Goal: Transaction & Acquisition: Purchase product/service

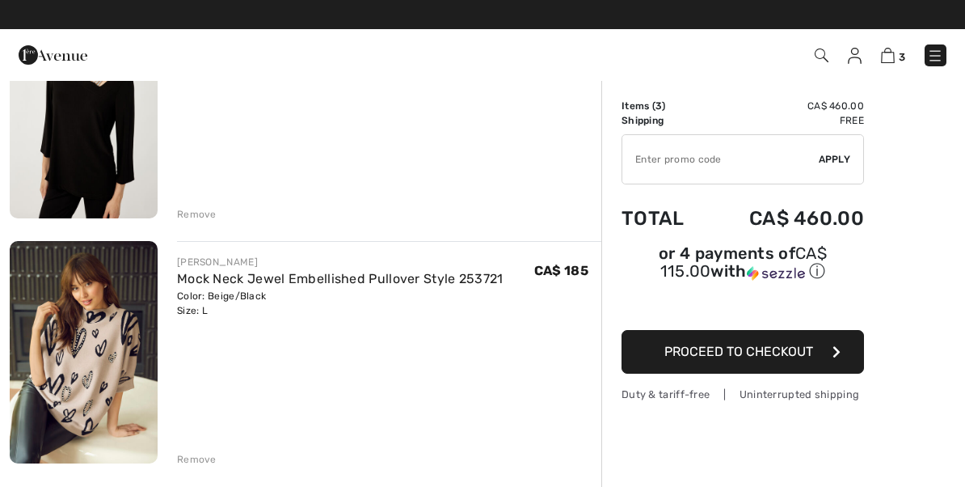
scroll to position [457, 0]
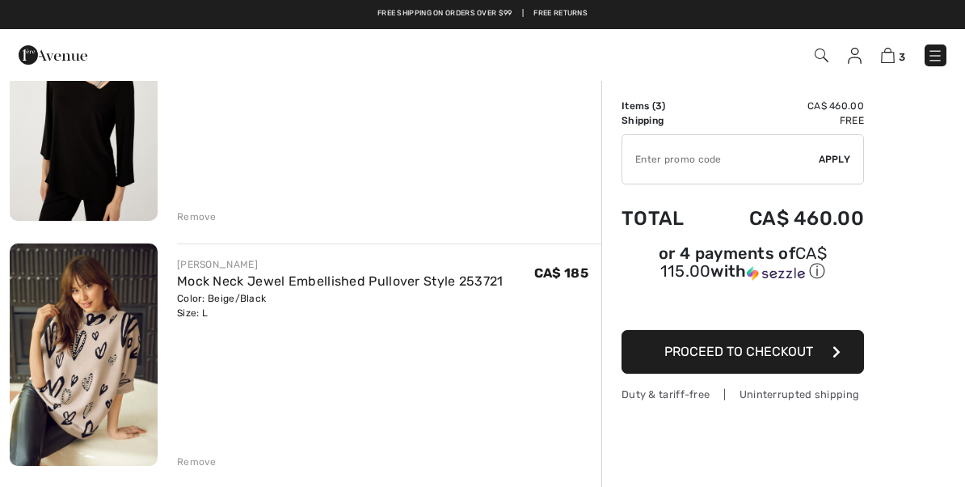
click at [217, 465] on div "Remove" at bounding box center [389, 460] width 424 height 18
click at [227, 464] on div "Remove" at bounding box center [389, 460] width 424 height 18
click at [271, 407] on div "FRANK LYMAN Mock Neck Jewel Embellished Pullover Style 253721 Color: Beige/Blac…" at bounding box center [389, 355] width 424 height 225
click at [213, 466] on div "Remove" at bounding box center [197, 461] width 40 height 15
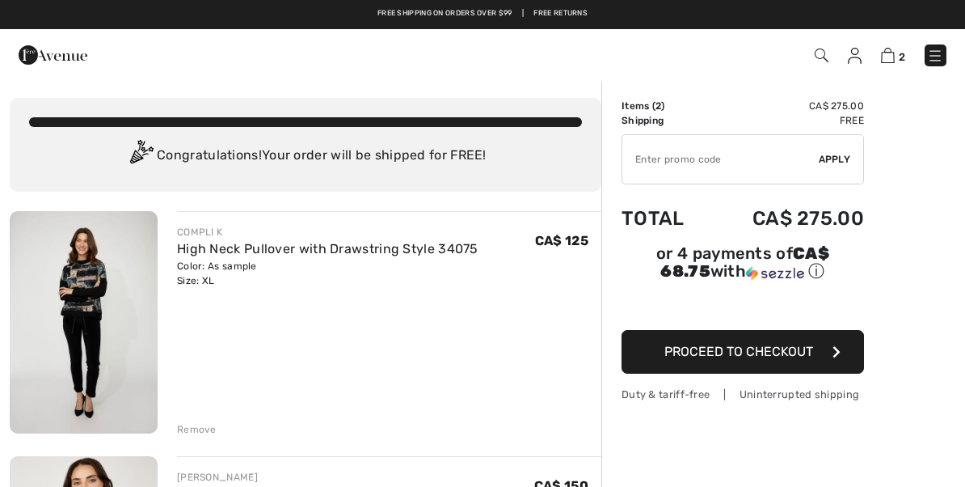
scroll to position [0, 0]
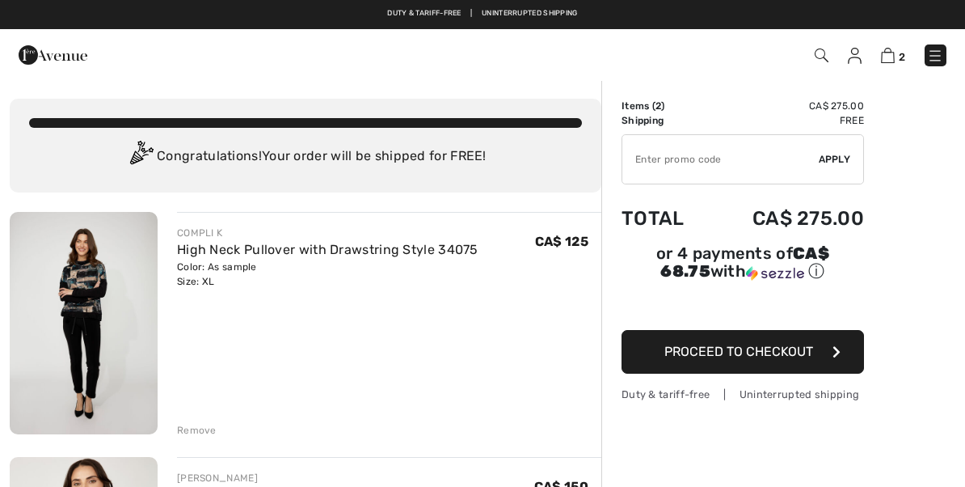
click at [401, 256] on link "High Neck Pullover with Drawstring Style 34075" at bounding box center [327, 249] width 301 height 15
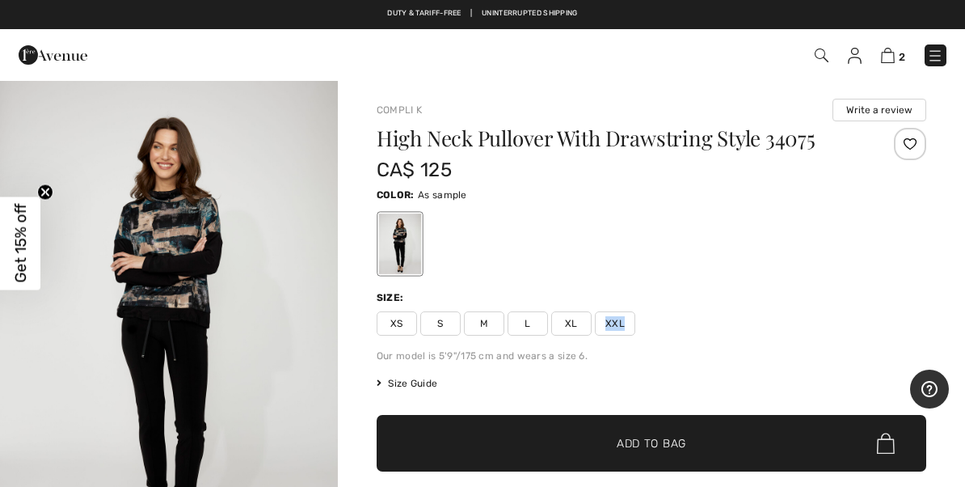
click at [742, 323] on div "XS S M L XL XXL" at bounding box center [652, 323] width 550 height 24
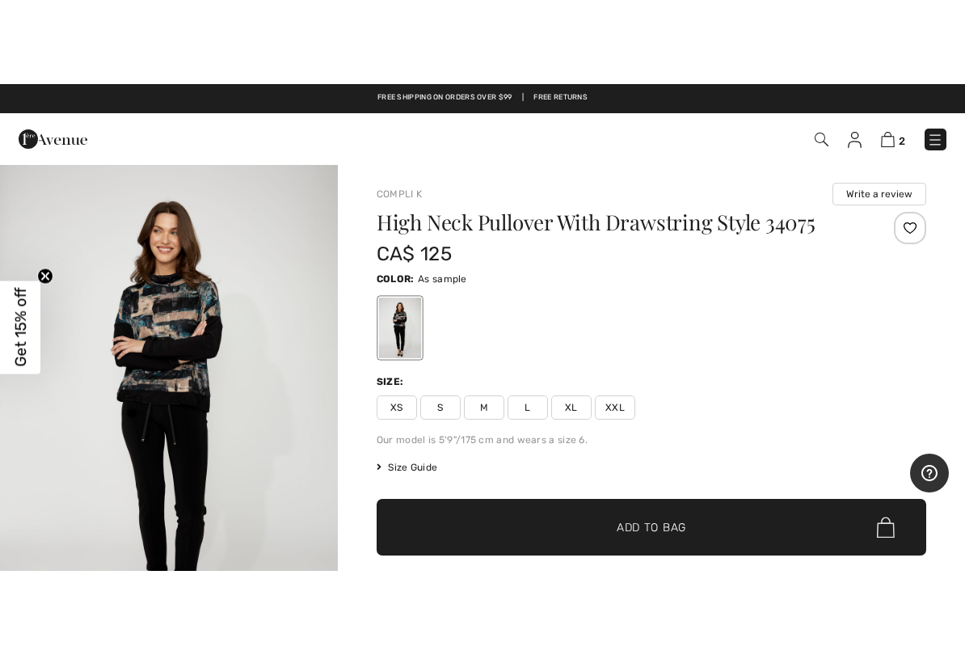
scroll to position [2, 0]
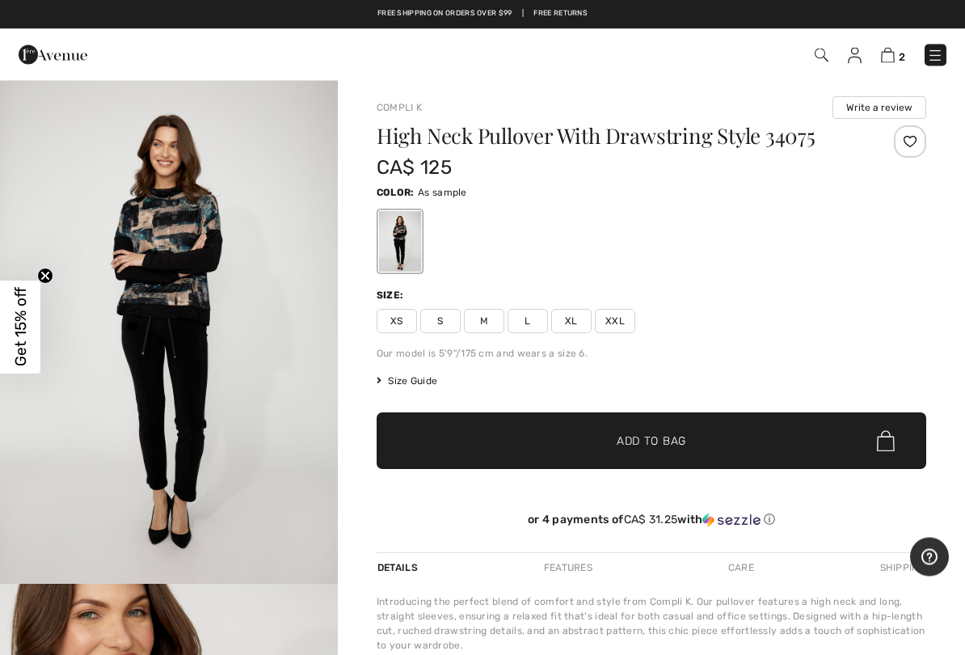
click at [883, 88] on div "Compli K Write a review High Neck Pullover With Drawstring Style 34075 CA$ 125 …" at bounding box center [651, 520] width 627 height 884
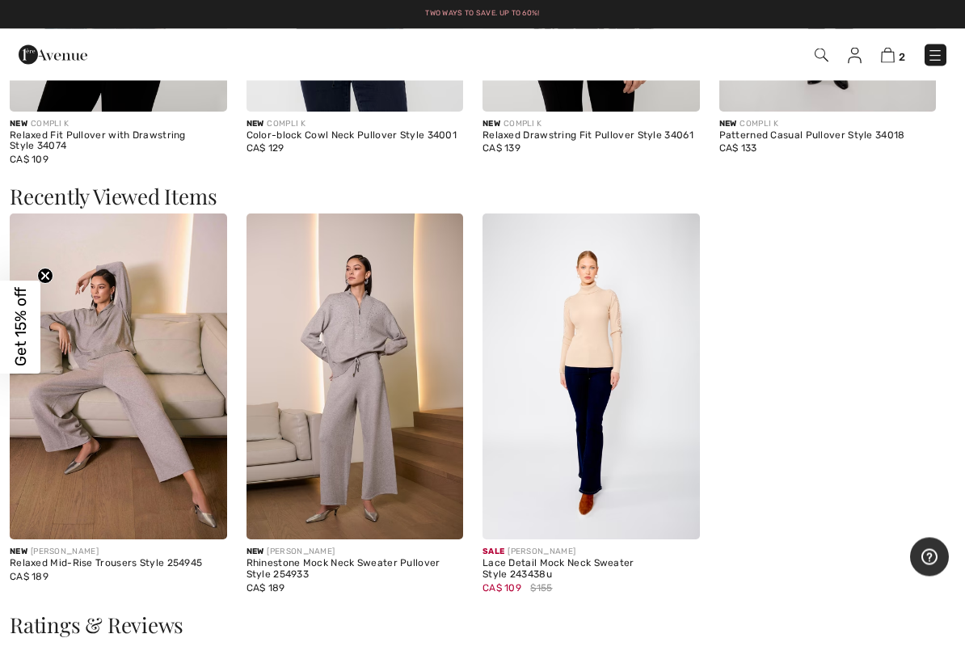
scroll to position [1633, 0]
click at [160, 468] on img at bounding box center [118, 376] width 217 height 326
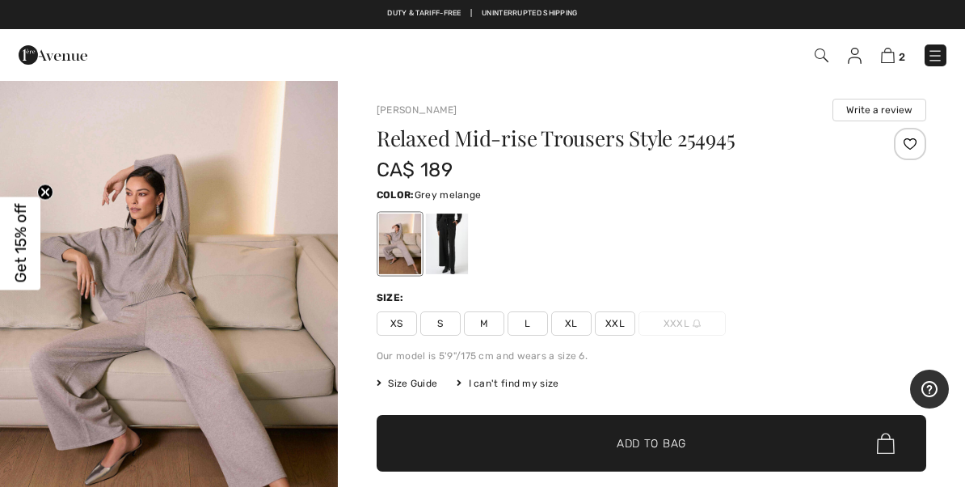
click at [575, 316] on span "XL" at bounding box center [571, 323] width 40 height 24
click at [644, 434] on span "✔ Added to Bag Add to Bag" at bounding box center [652, 443] width 550 height 57
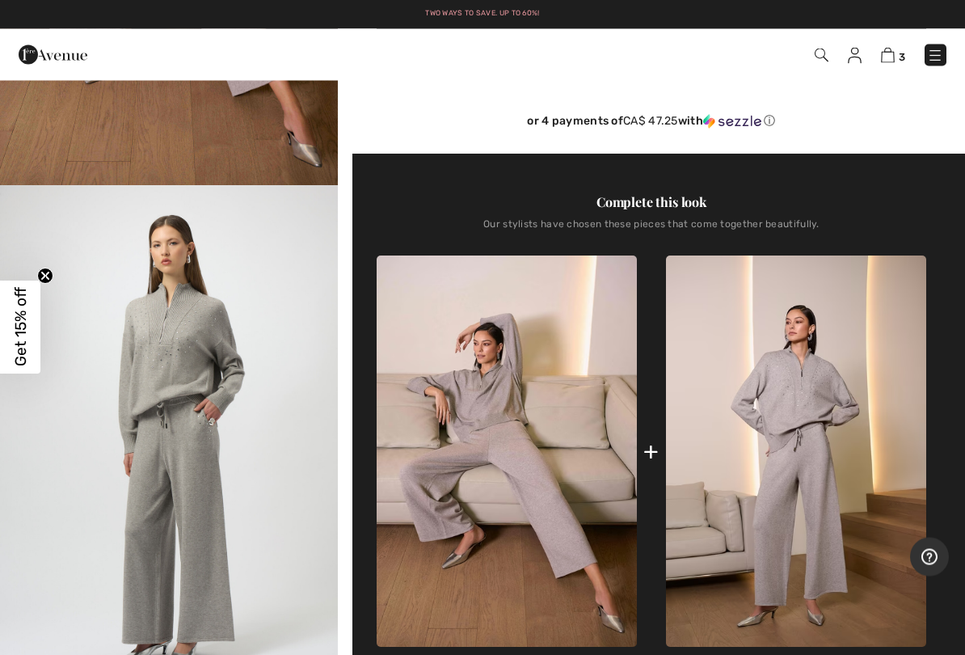
scroll to position [405, 0]
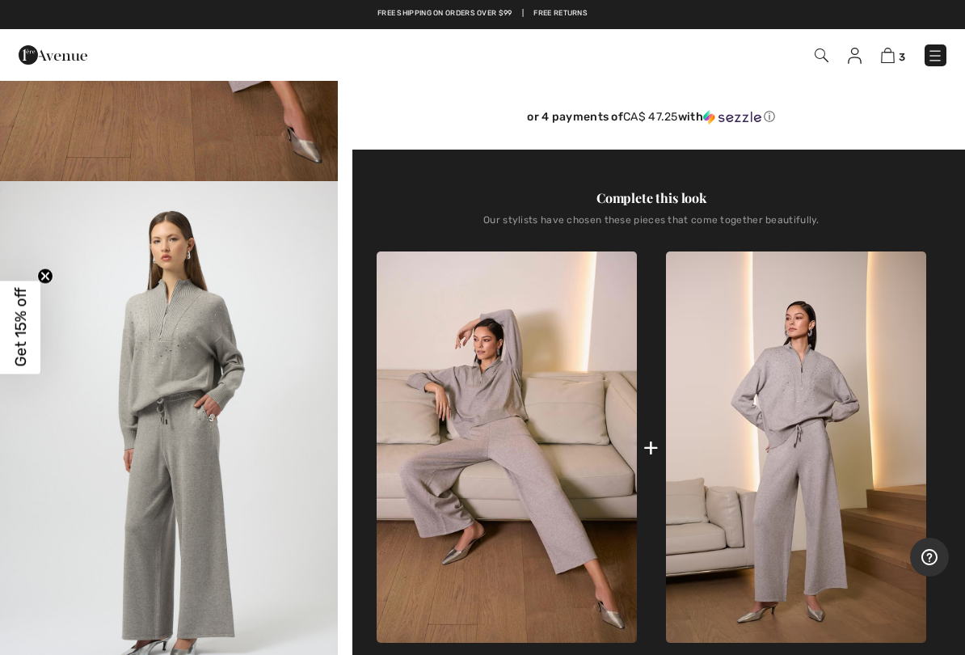
click at [490, 452] on img at bounding box center [507, 446] width 260 height 391
click at [494, 443] on img at bounding box center [507, 446] width 260 height 391
click at [501, 429] on img at bounding box center [507, 446] width 260 height 391
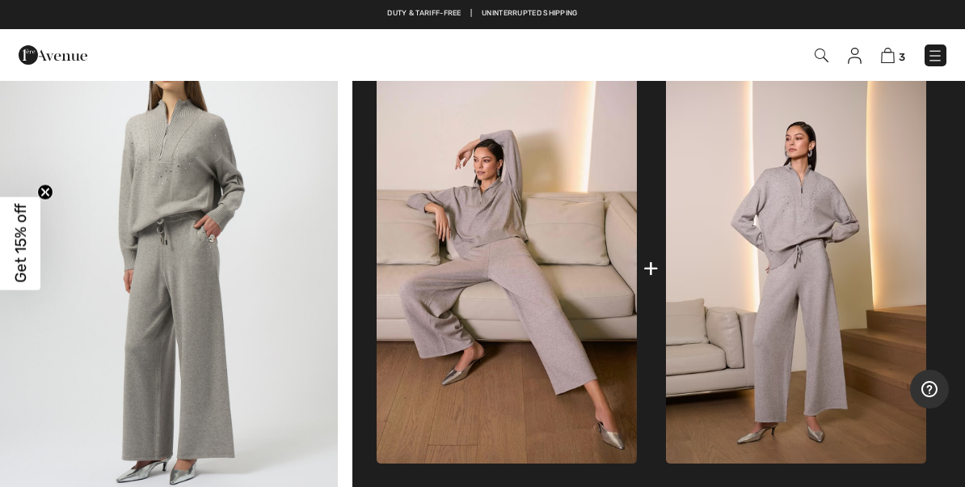
scroll to position [575, 0]
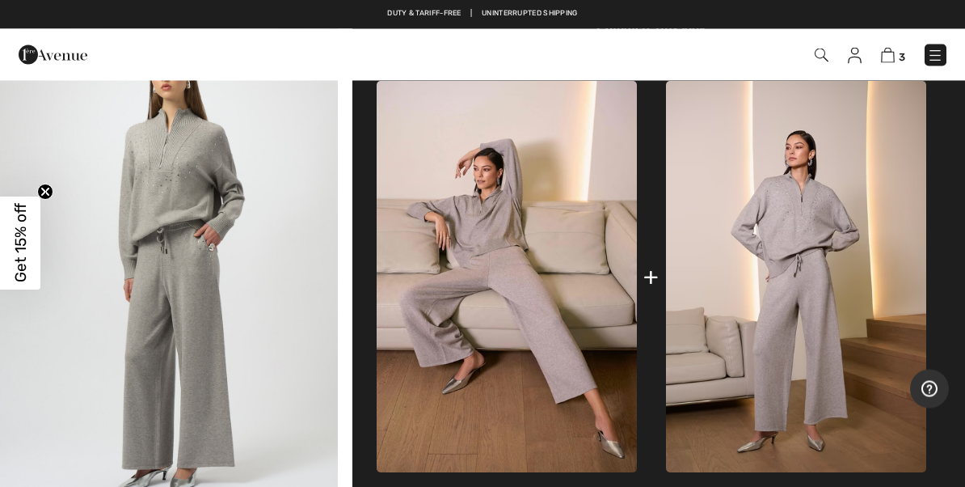
click at [582, 296] on img at bounding box center [507, 277] width 260 height 391
click at [578, 276] on img at bounding box center [507, 277] width 260 height 391
click at [562, 289] on img at bounding box center [507, 277] width 260 height 391
click at [558, 284] on img at bounding box center [507, 276] width 260 height 391
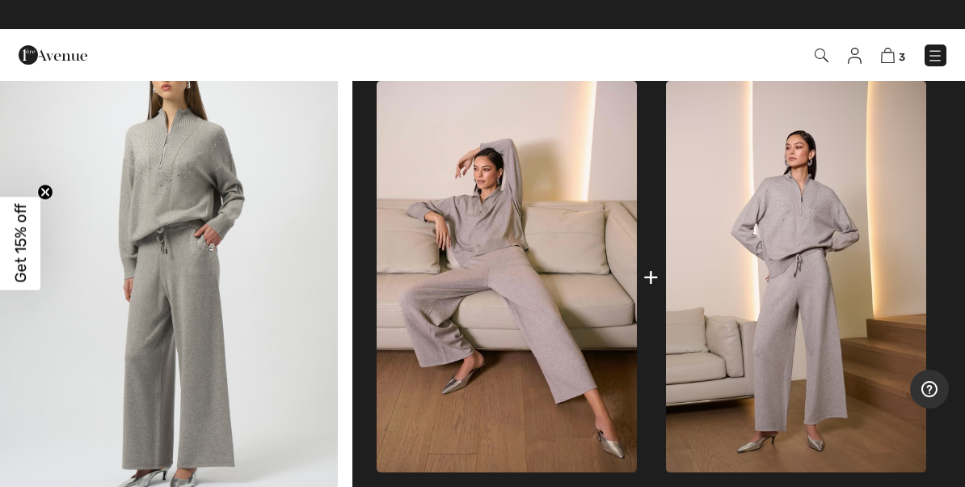
click at [550, 287] on img at bounding box center [507, 276] width 260 height 391
click at [549, 290] on img at bounding box center [507, 276] width 260 height 391
click at [545, 300] on img at bounding box center [507, 276] width 260 height 391
click at [552, 314] on img at bounding box center [507, 276] width 260 height 391
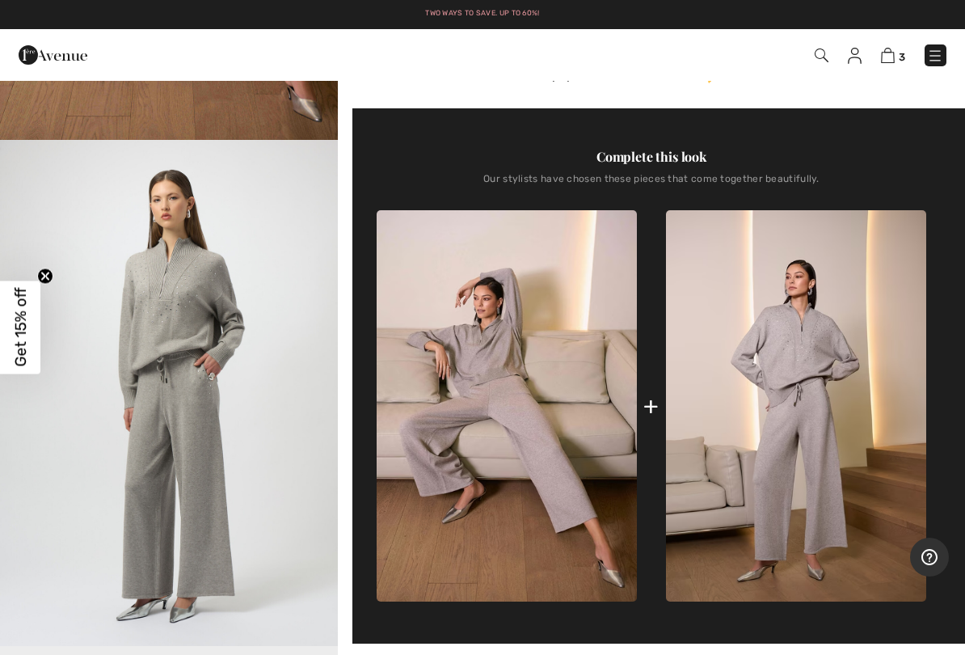
scroll to position [449, 0]
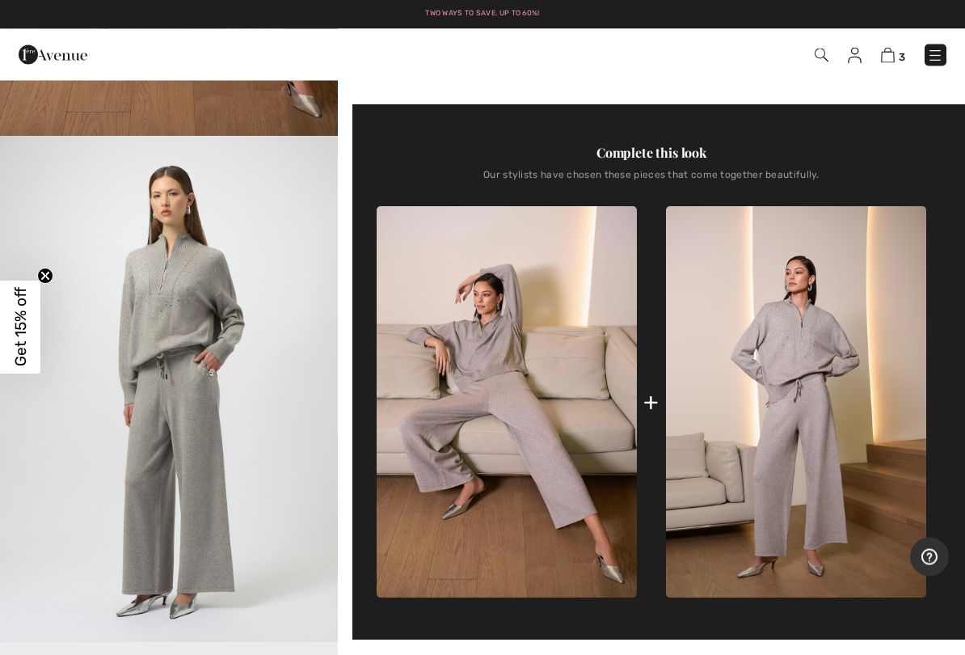
click at [503, 356] on img at bounding box center [507, 402] width 260 height 391
click at [546, 302] on img at bounding box center [507, 402] width 260 height 391
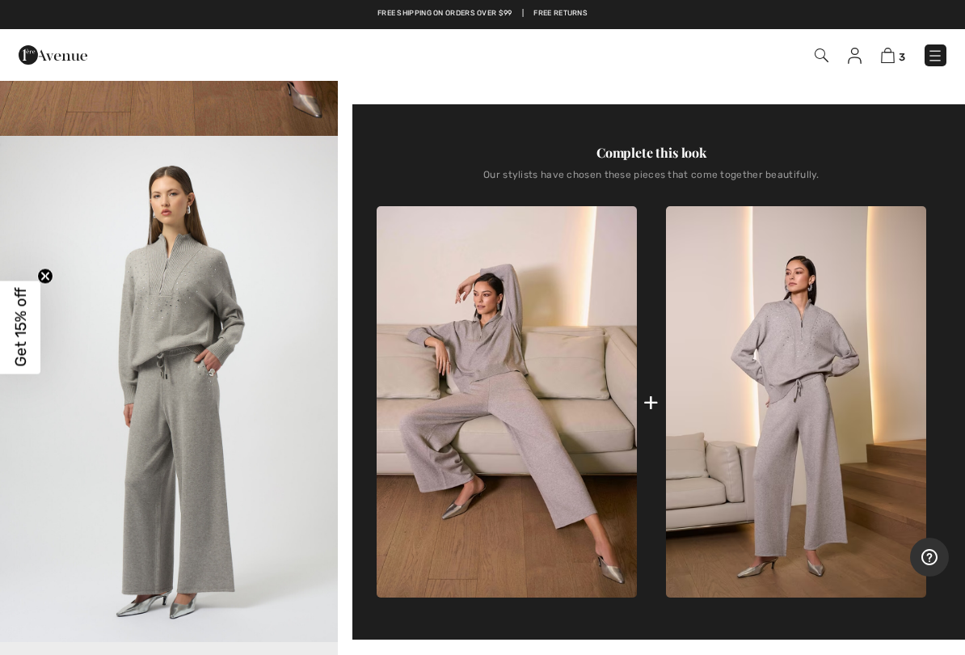
click at [740, 304] on img at bounding box center [796, 401] width 260 height 391
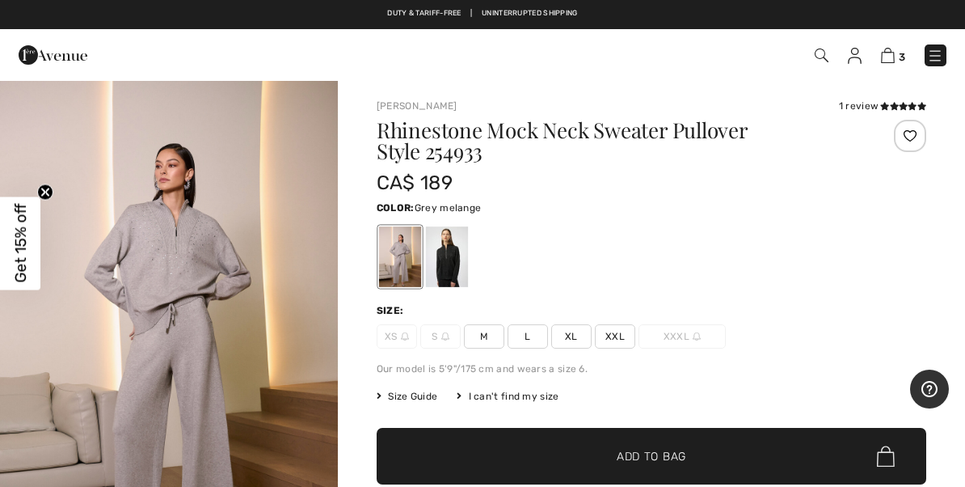
click at [535, 339] on span "L" at bounding box center [528, 336] width 40 height 24
click at [946, 1] on div "Duty & tariff-free | Uninterrupted shipping Two ways to save. Up to 60%! Free s…" at bounding box center [482, 14] width 965 height 29
click at [637, 462] on span "Add to Bag" at bounding box center [652, 456] width 70 height 17
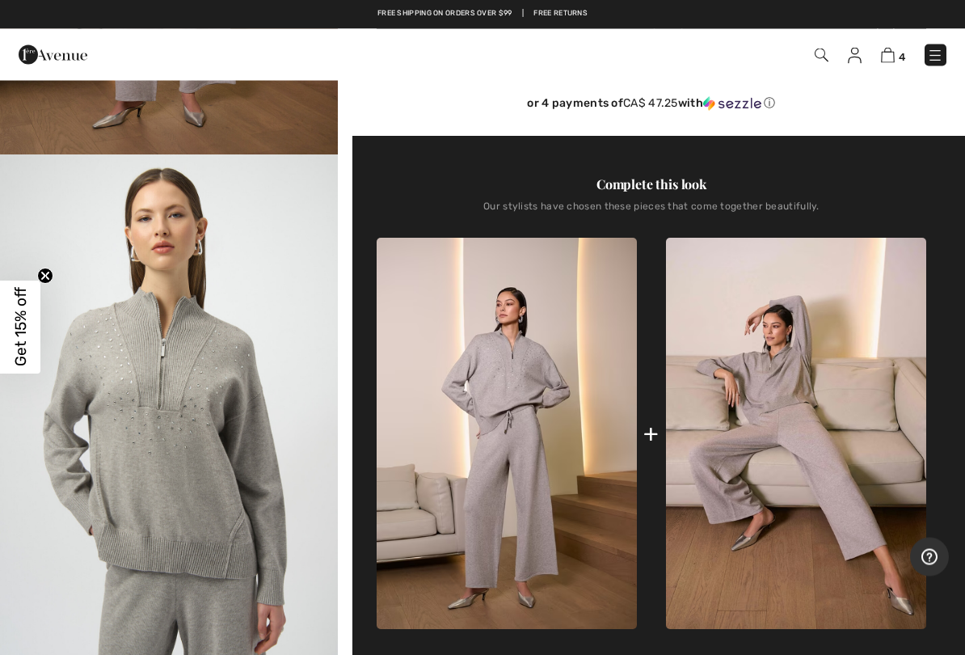
scroll to position [432, 0]
click at [16, 369] on span "Get 15% off" at bounding box center [20, 327] width 40 height 93
click at [5, 372] on span "Get 15% off" at bounding box center [20, 327] width 40 height 93
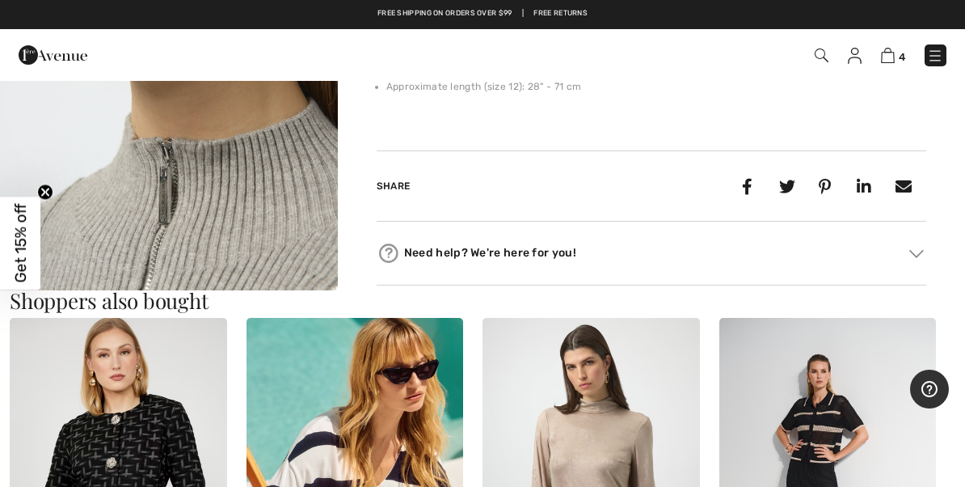
scroll to position [1212, 0]
click at [757, 235] on div "Need help? We're here for you! Toll free (Canada/US): +1 (888) 605-5525 Interna…" at bounding box center [652, 254] width 550 height 64
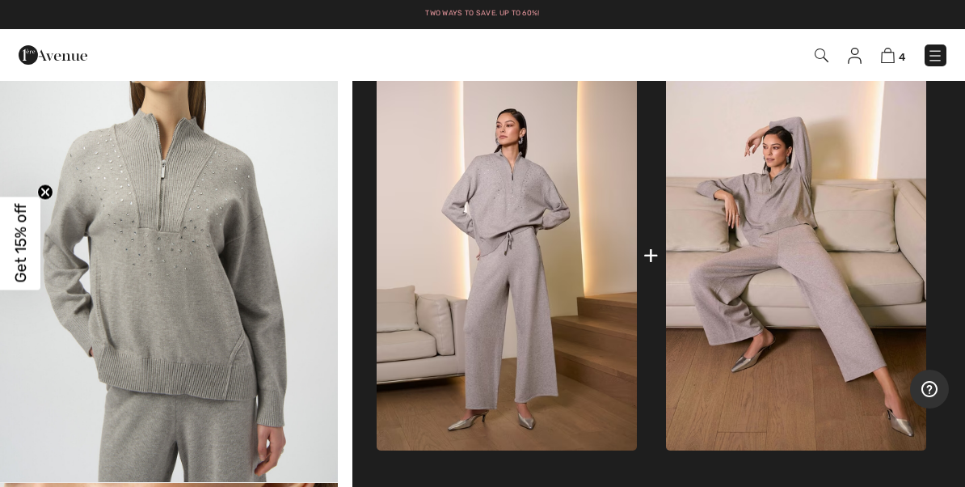
scroll to position [609, 0]
